Goal: Information Seeking & Learning: Learn about a topic

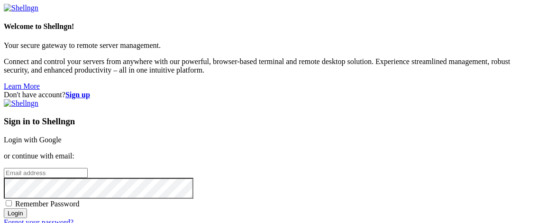
click at [88, 168] on input "email" at bounding box center [46, 173] width 84 height 10
click at [80, 199] on span "Remember Password" at bounding box center [47, 203] width 64 height 8
click at [12, 200] on input "Remember Password" at bounding box center [9, 203] width 6 height 6
checkbox input "true"
click at [88, 168] on input "email" at bounding box center [46, 173] width 84 height 10
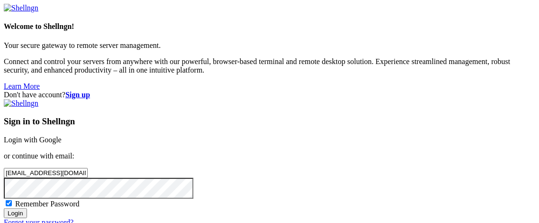
type input "matheus.augustol@proton.me"
click at [4, 208] on input "Login" at bounding box center [15, 213] width 23 height 10
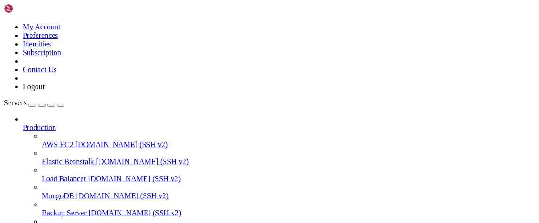
scroll to position [159, 0]
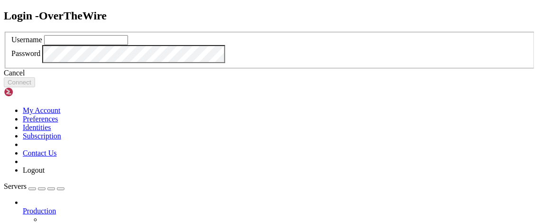
click at [128, 45] on input "text" at bounding box center [86, 40] width 84 height 10
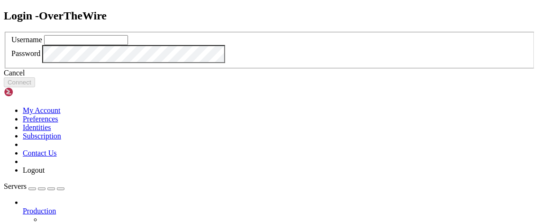
scroll to position [0, 0]
type input "bandit6"
click button "Connect" at bounding box center [19, 82] width 31 height 10
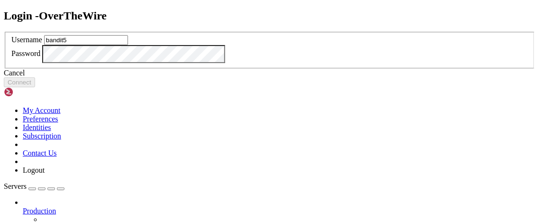
type input "bandit5"
click button "Connect" at bounding box center [19, 82] width 31 height 10
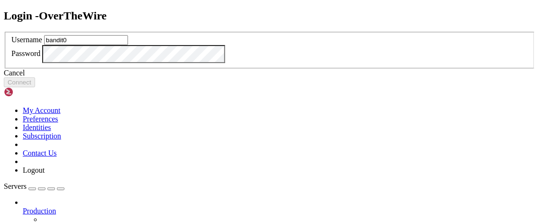
type input "bandit0"
click button "Connect" at bounding box center [19, 82] width 31 height 10
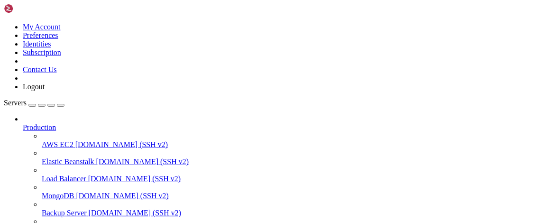
scroll to position [844, 0]
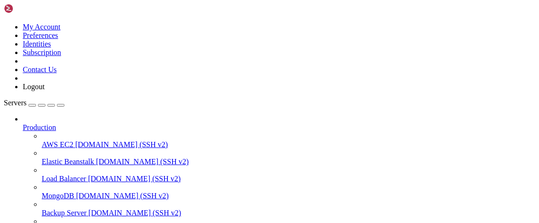
scroll to position [989, 0]
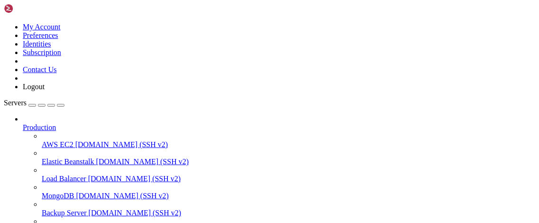
scroll to position [0, 0]
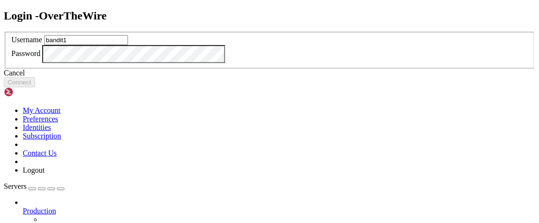
type input "bandit1"
click button "Connect" at bounding box center [19, 82] width 31 height 10
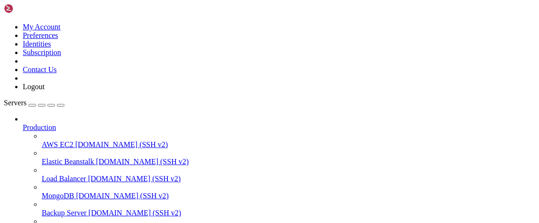
scroll to position [716, 0]
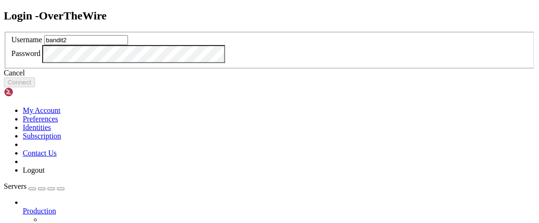
type input "bandit2"
click button "Connect" at bounding box center [19, 82] width 31 height 10
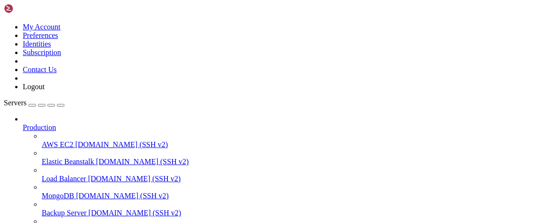
scroll to position [1399, 0]
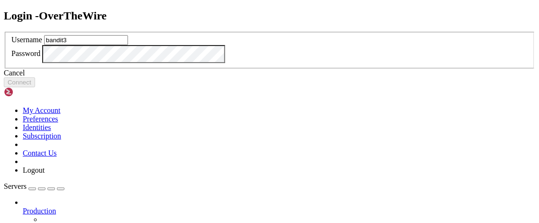
type input "bandit3"
click button "Connect" at bounding box center [19, 82] width 31 height 10
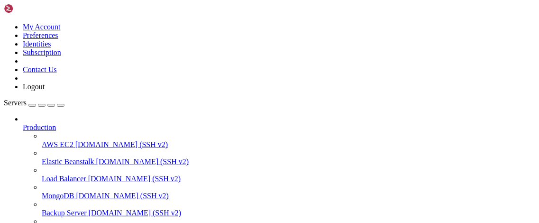
scroll to position [2064, 0]
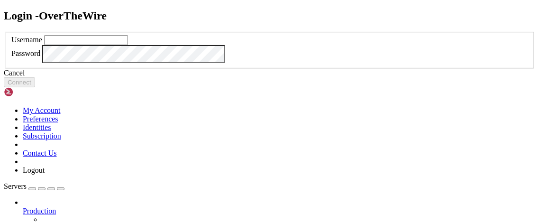
click at [128, 45] on input "text" at bounding box center [86, 40] width 84 height 10
type input "bandit4"
click button "Connect" at bounding box center [19, 82] width 31 height 10
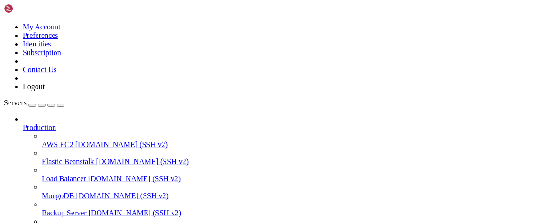
scroll to position [2866, 0]
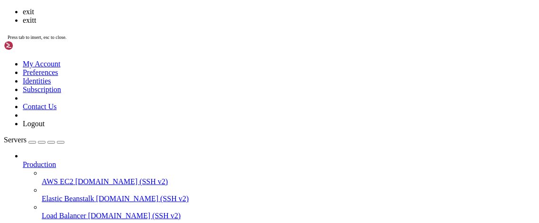
scroll to position [2899, 0]
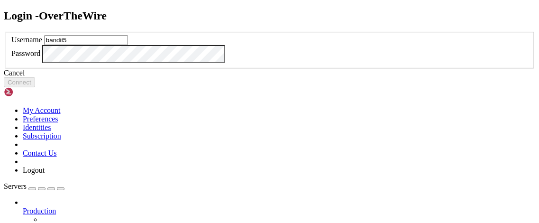
type input "bandit5"
click button "Connect" at bounding box center [19, 82] width 31 height 10
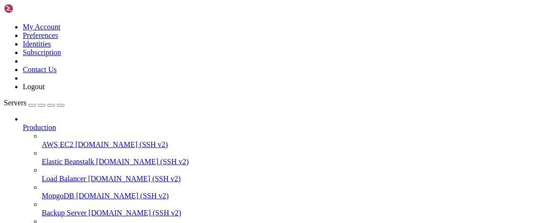
scroll to position [3821, 0]
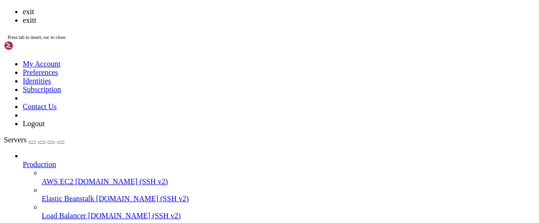
scroll to position [3838, 0]
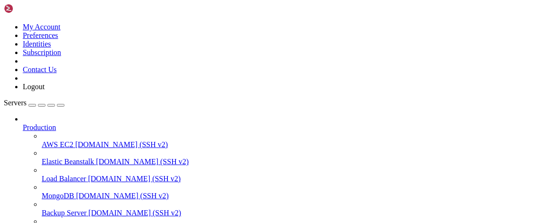
drag, startPoint x: 309, startPoint y: 144, endPoint x: 306, endPoint y: 126, distance: 18.2
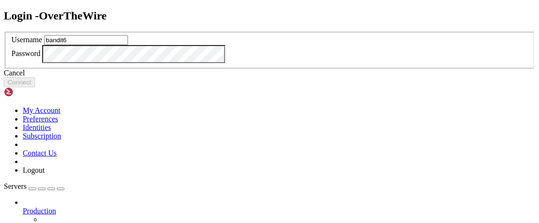
type input "bandit6"
click button "Connect" at bounding box center [19, 82] width 31 height 10
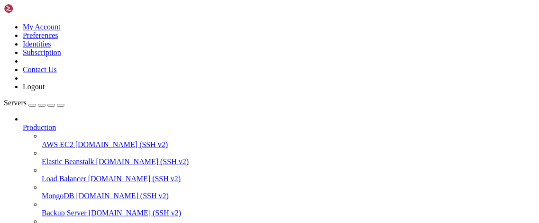
scroll to position [4691, 0]
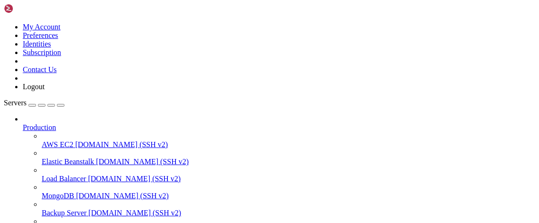
scroll to position [4793, 0]
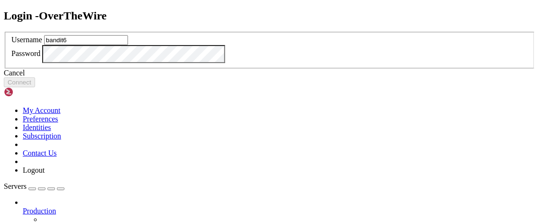
type input "bandit6"
click button "Connect" at bounding box center [19, 82] width 31 height 10
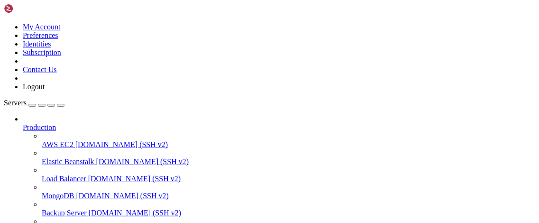
scroll to position [1277731, 0]
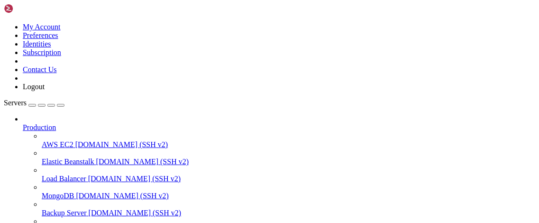
scroll to position [159, 0]
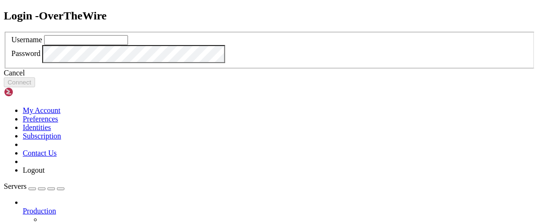
scroll to position [0, 0]
type input "bandit6"
click button "Connect" at bounding box center [19, 82] width 31 height 10
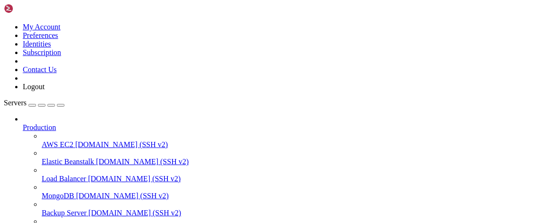
scroll to position [1919, 0]
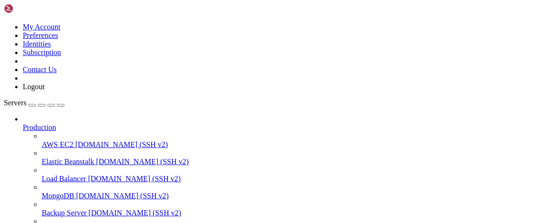
scroll to position [1841, 0]
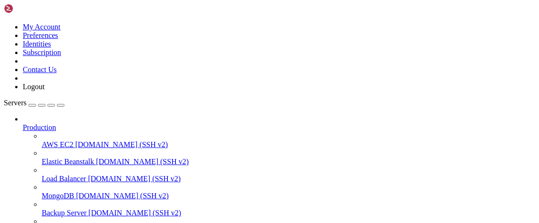
scroll to position [0, 0]
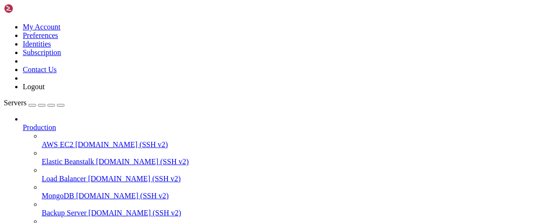
scroll to position [4111, 0]
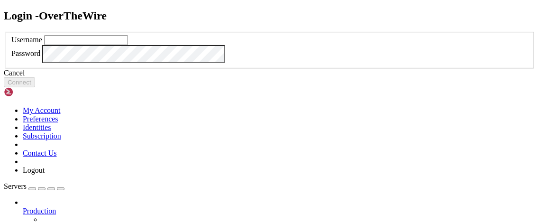
click at [128, 45] on input "text" at bounding box center [86, 40] width 84 height 10
type input "bandit7"
click button "Connect" at bounding box center [19, 82] width 31 height 10
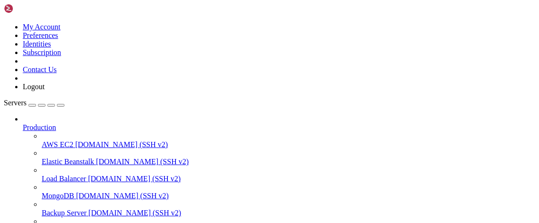
scroll to position [319991, 0]
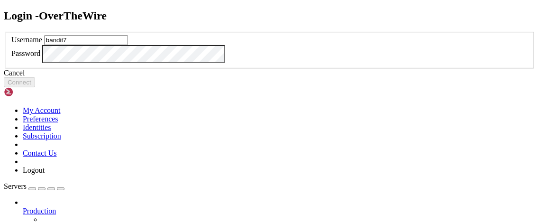
type input "bandit7"
click button "Connect" at bounding box center [19, 82] width 31 height 10
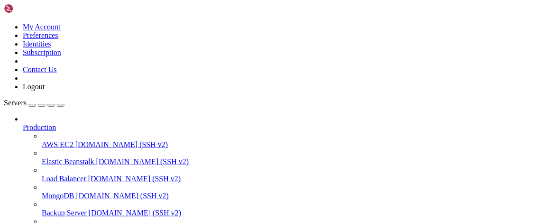
scroll to position [320691, 0]
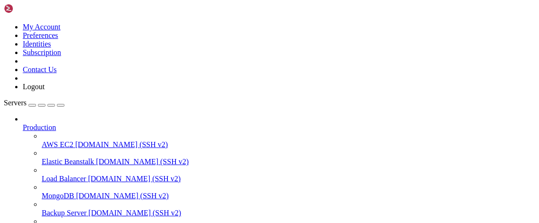
scroll to position [320827, 0]
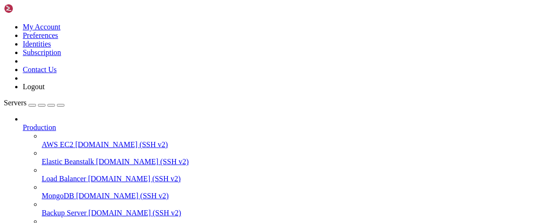
scroll to position [159, 0]
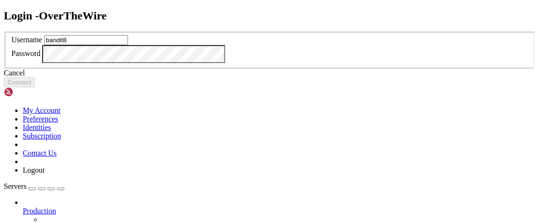
type input "bandit8"
click at [4, 32] on icon at bounding box center [4, 32] width 0 height 0
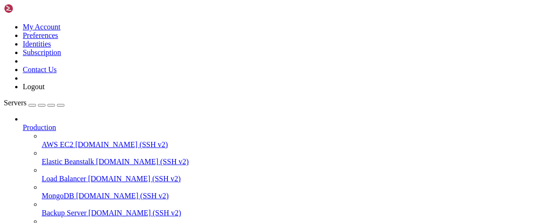
click at [4, 23] on link at bounding box center [4, 23] width 0 height 0
click at [51, 48] on link "Identities" at bounding box center [37, 44] width 28 height 8
